Goal: Information Seeking & Learning: Learn about a topic

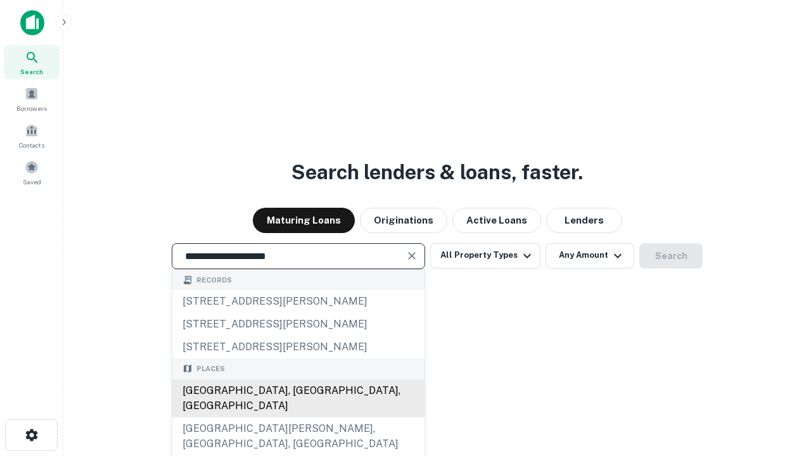
click at [298, 417] on div "[GEOGRAPHIC_DATA], [GEOGRAPHIC_DATA], [GEOGRAPHIC_DATA]" at bounding box center [298, 398] width 252 height 38
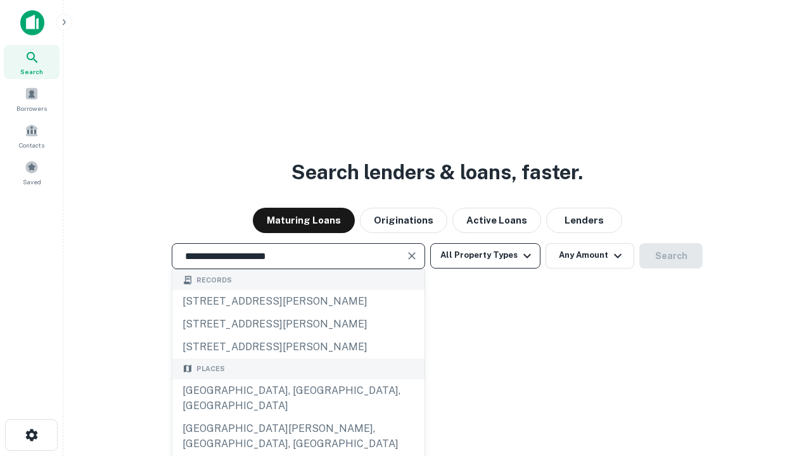
type input "**********"
click at [485, 255] on button "All Property Types" at bounding box center [485, 255] width 110 height 25
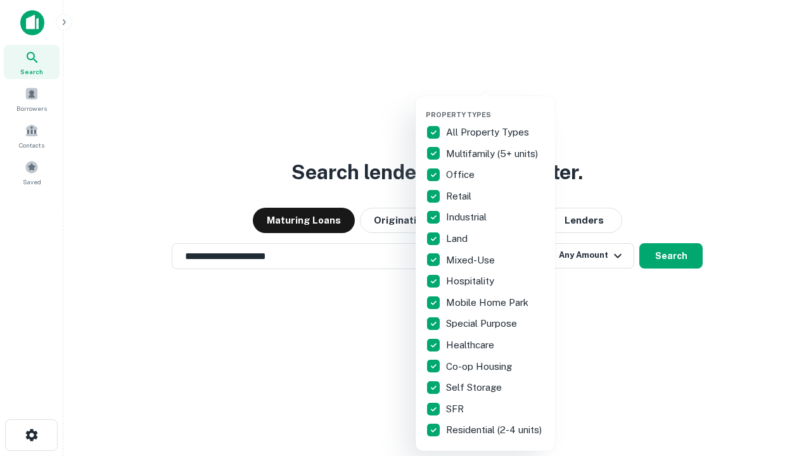
click at [495, 106] on button "button" at bounding box center [495, 106] width 139 height 1
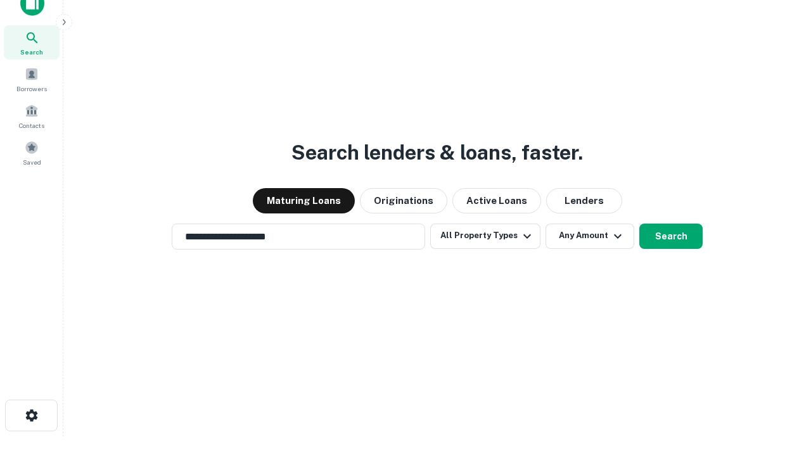
scroll to position [8, 153]
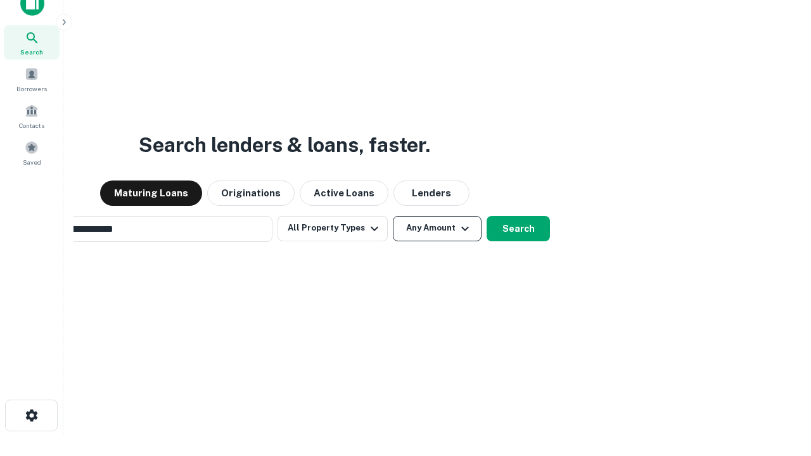
click at [393, 216] on button "Any Amount" at bounding box center [437, 228] width 89 height 25
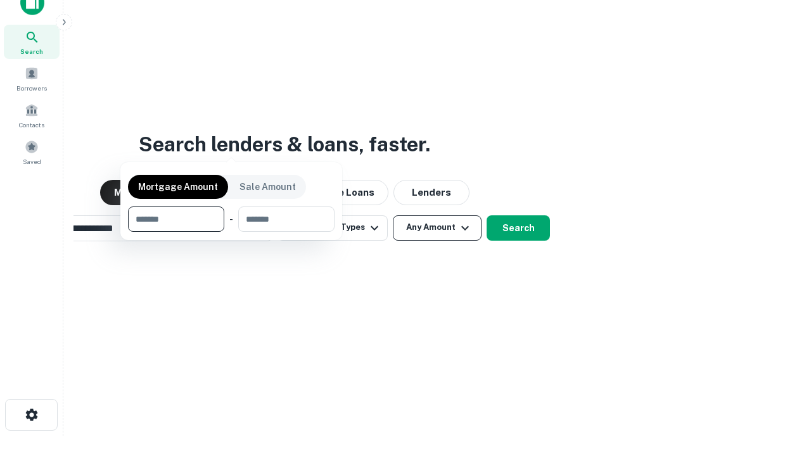
scroll to position [91, 358]
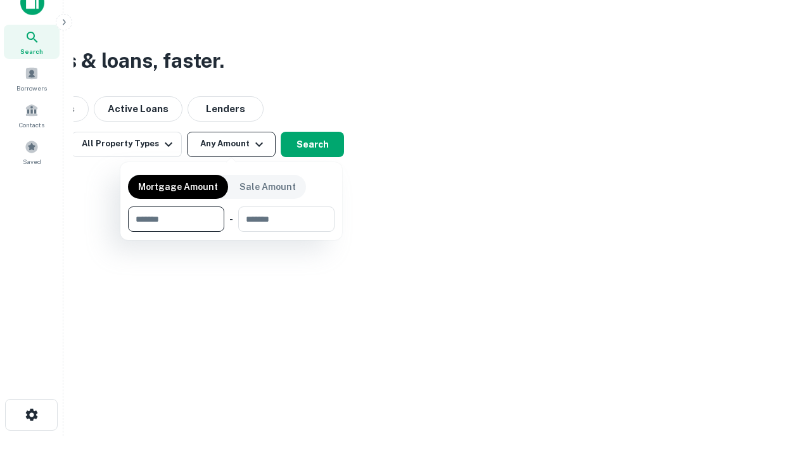
type input "*******"
click at [231, 232] on button "button" at bounding box center [231, 232] width 206 height 1
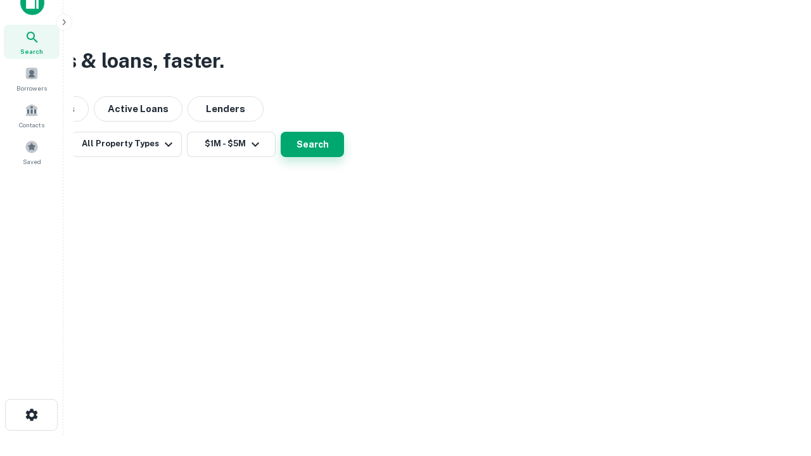
click at [344, 157] on button "Search" at bounding box center [312, 144] width 63 height 25
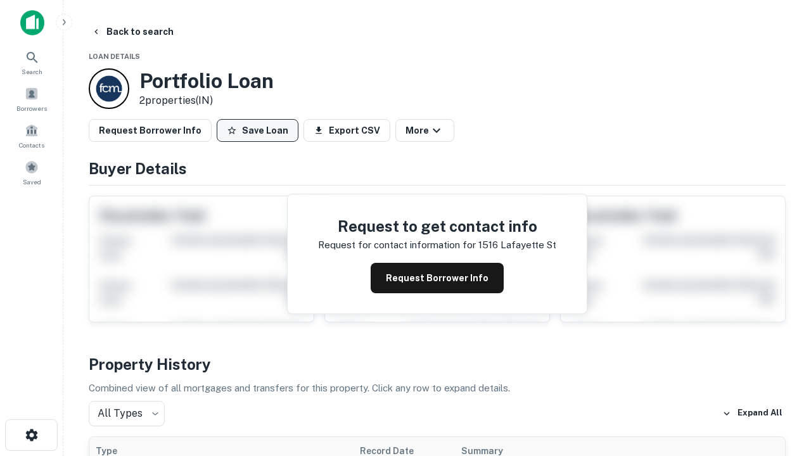
click at [257, 130] on button "Save Loan" at bounding box center [258, 130] width 82 height 23
click at [260, 130] on button "Save Loan" at bounding box center [258, 130] width 82 height 23
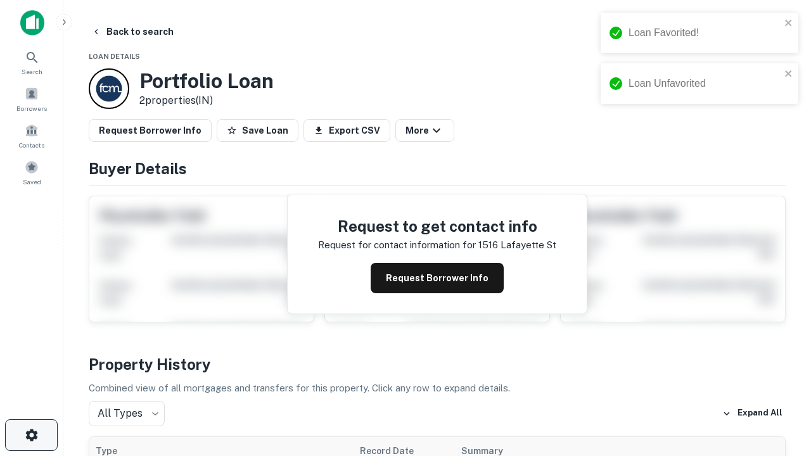
click at [31, 435] on icon "button" at bounding box center [31, 434] width 15 height 15
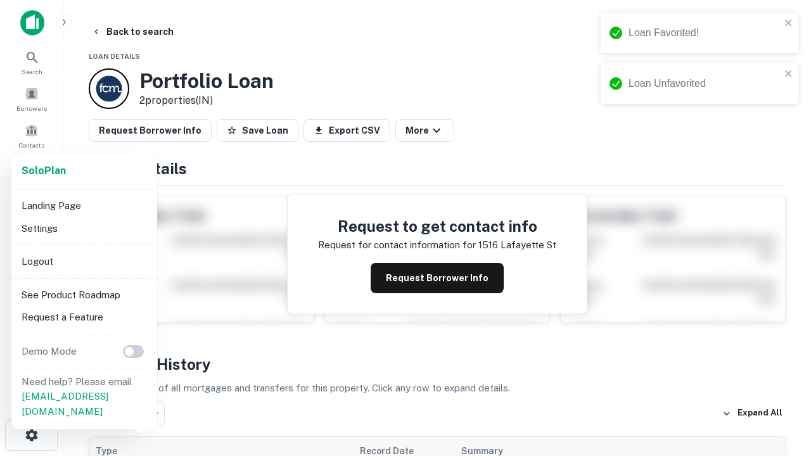
click at [84, 261] on li "Logout" at bounding box center [84, 261] width 136 height 23
